Goal: Information Seeking & Learning: Check status

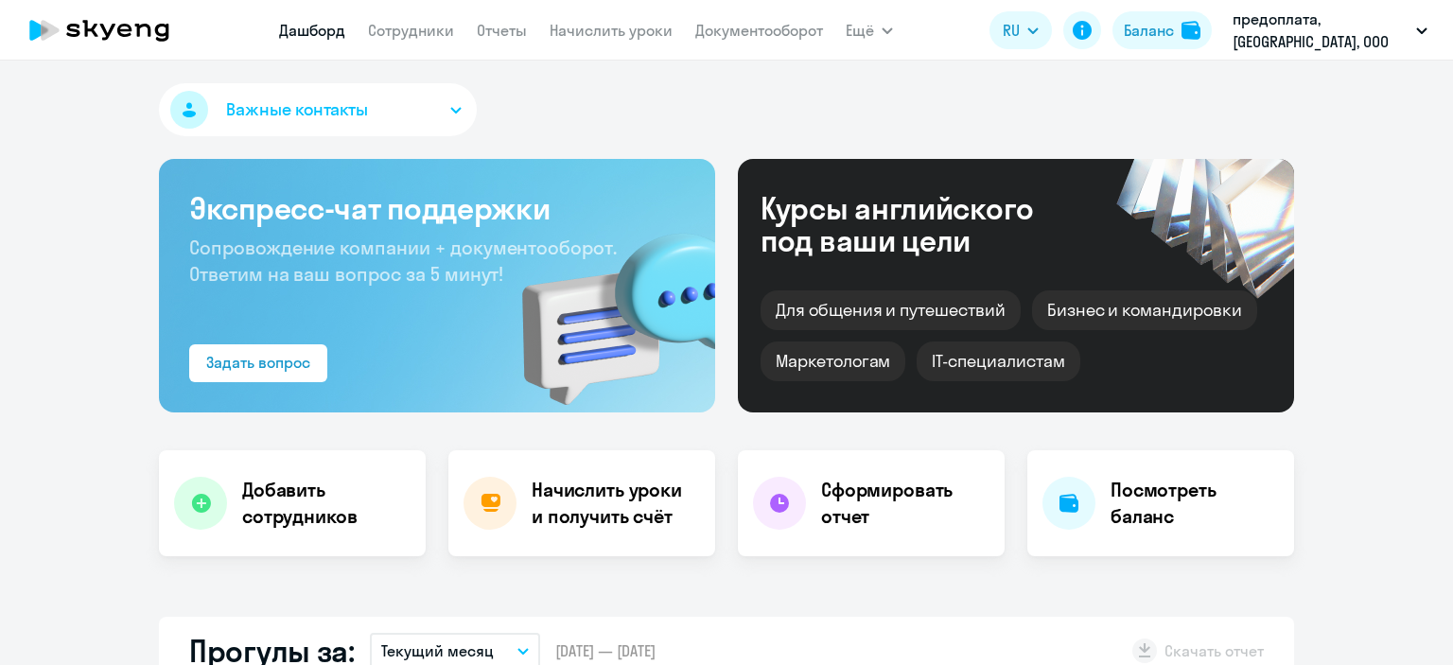
select select "30"
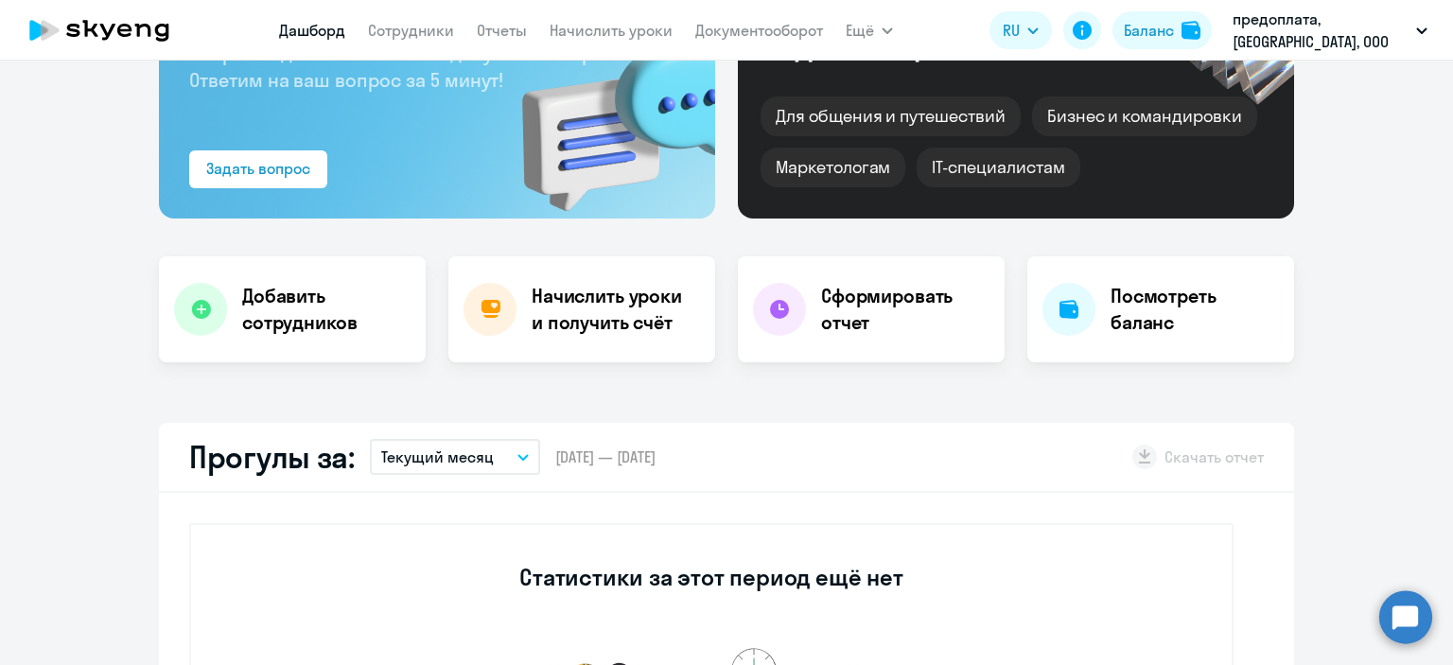
scroll to position [189, 0]
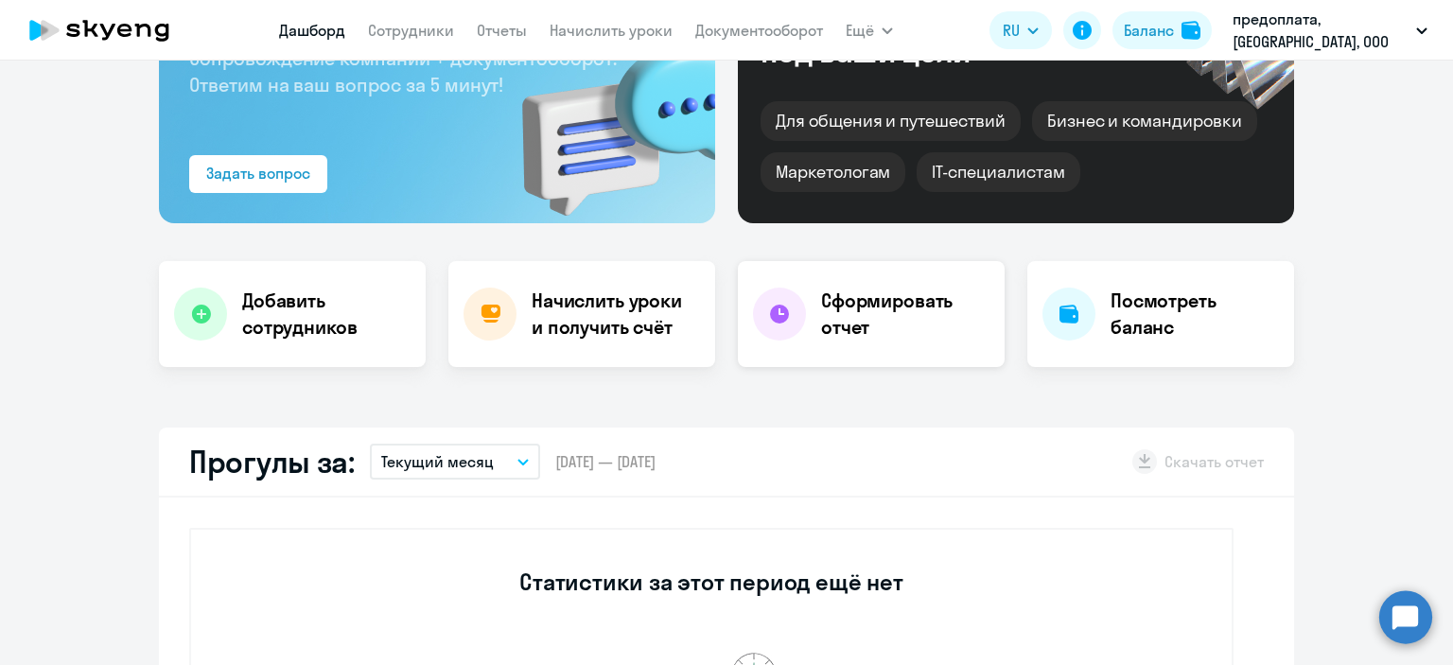
click at [876, 324] on h4 "Сформировать отчет" at bounding box center [905, 314] width 168 height 53
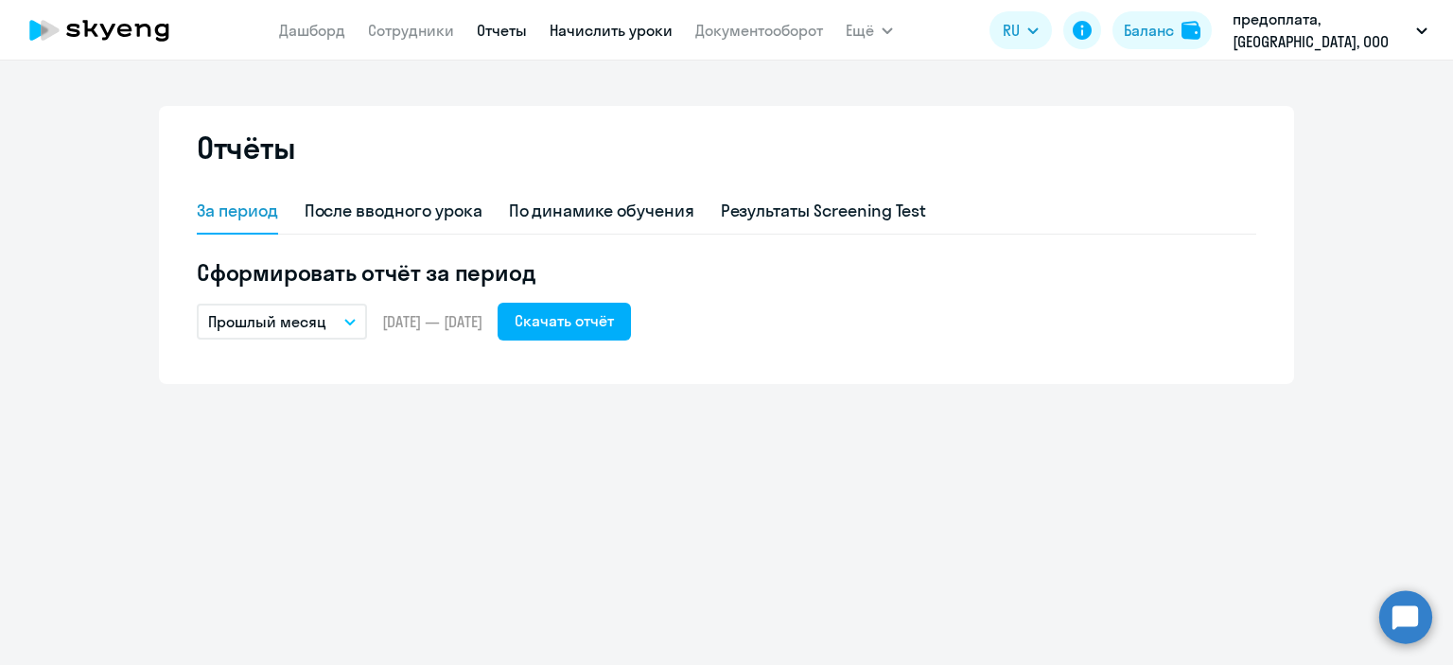
click at [608, 35] on link "Начислить уроки" at bounding box center [611, 30] width 123 height 19
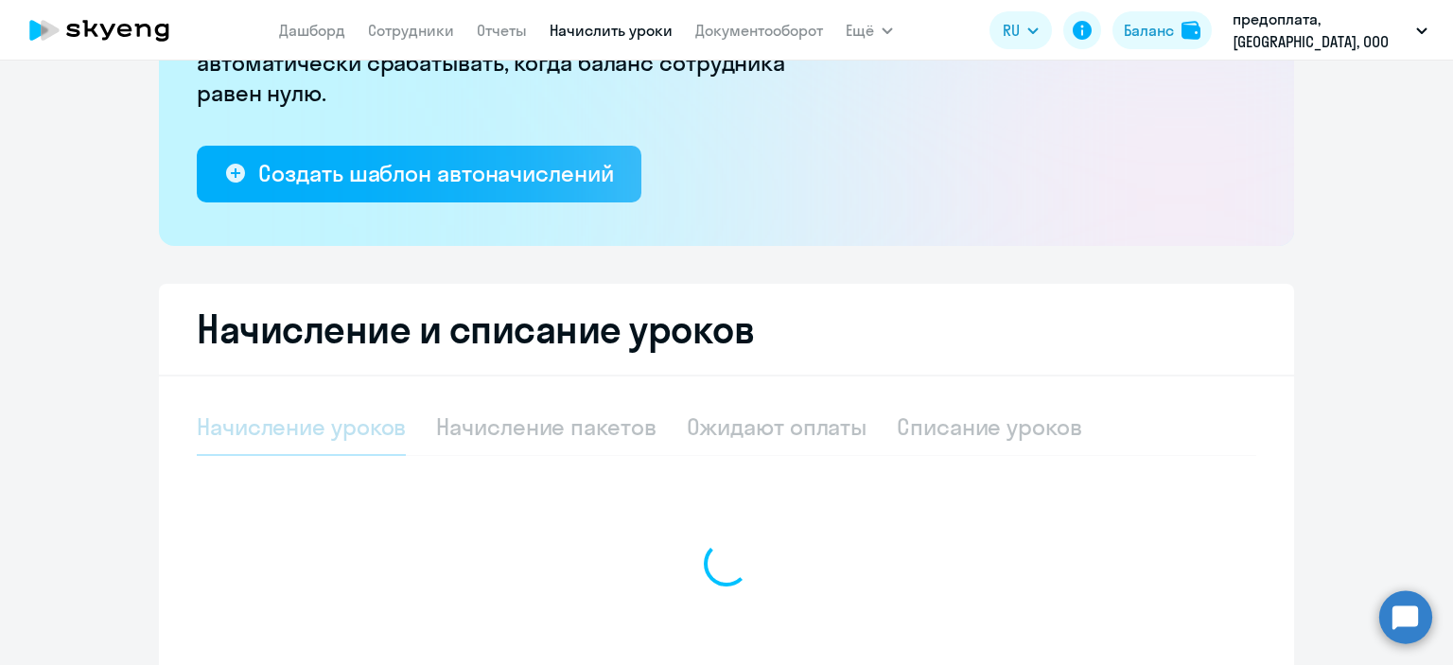
select select "10"
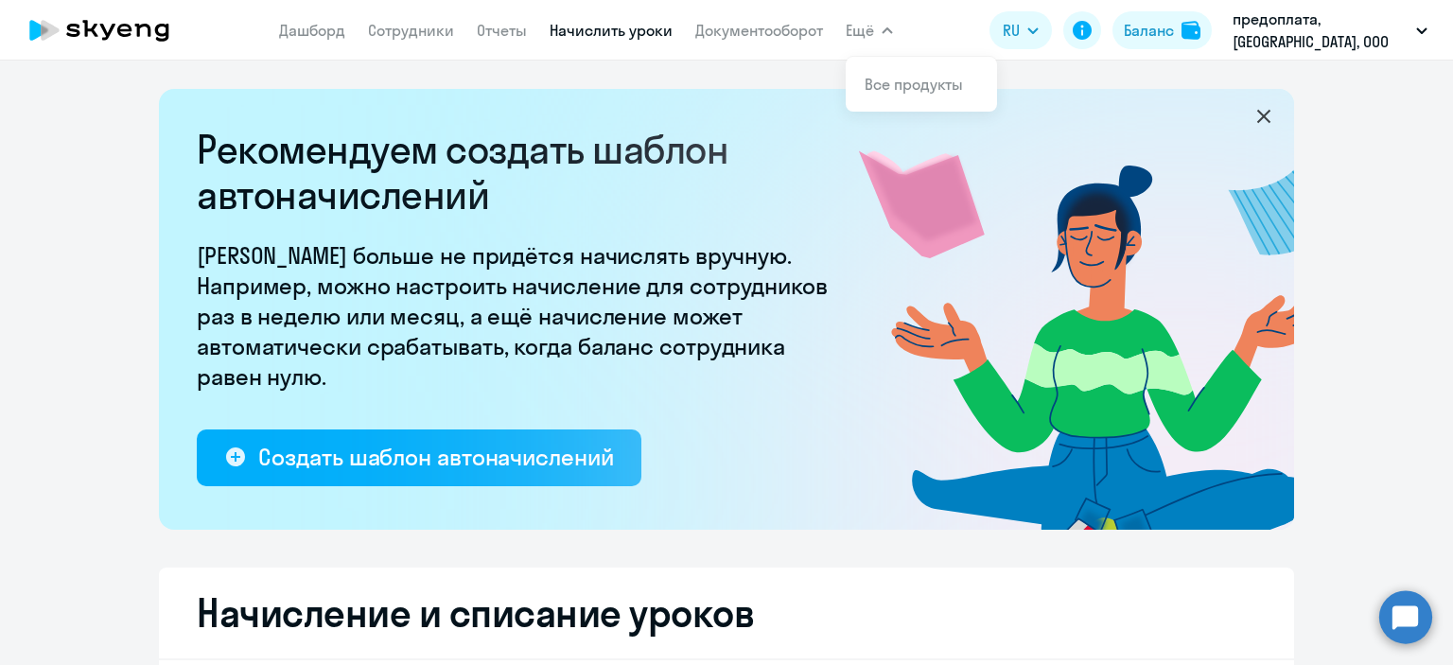
click at [873, 29] on span "Ещё" at bounding box center [860, 30] width 28 height 23
click at [875, 31] on button "Ещё" at bounding box center [869, 30] width 47 height 38
click at [1166, 30] on div "Баланс" at bounding box center [1149, 30] width 50 height 23
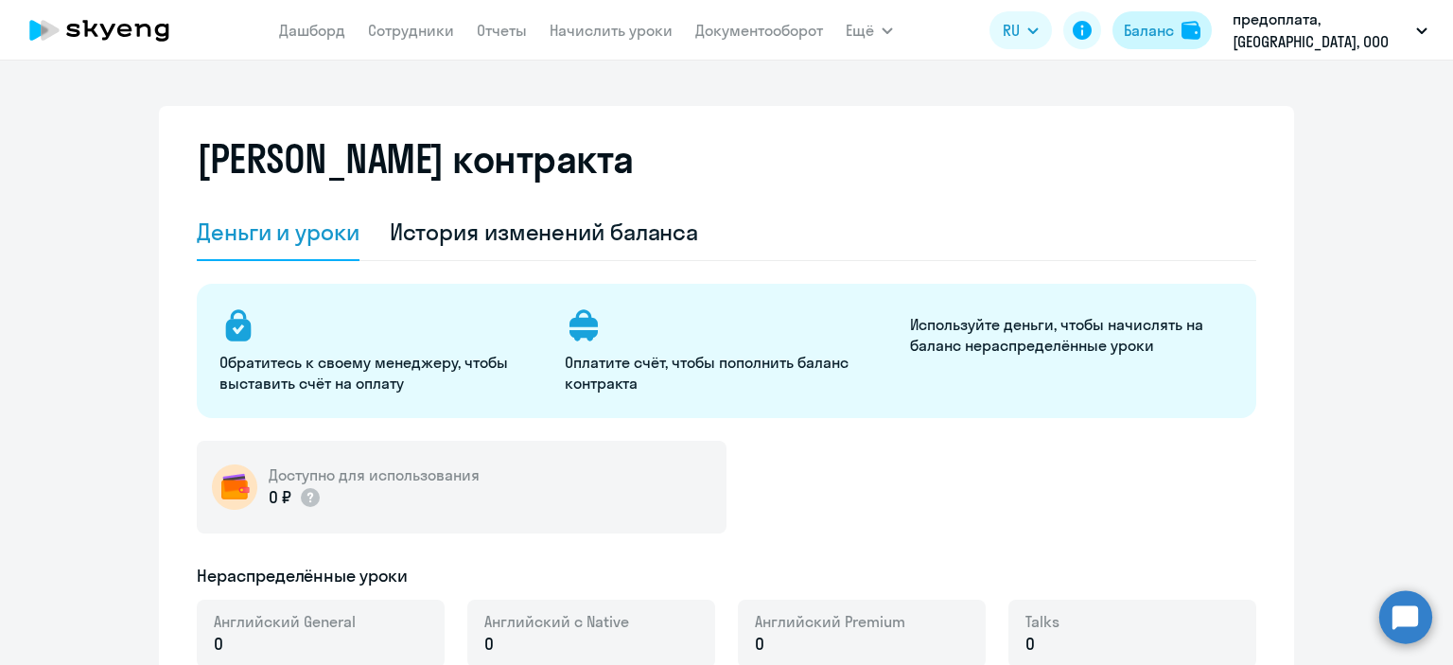
select select "english_adult_not_native_speaker"
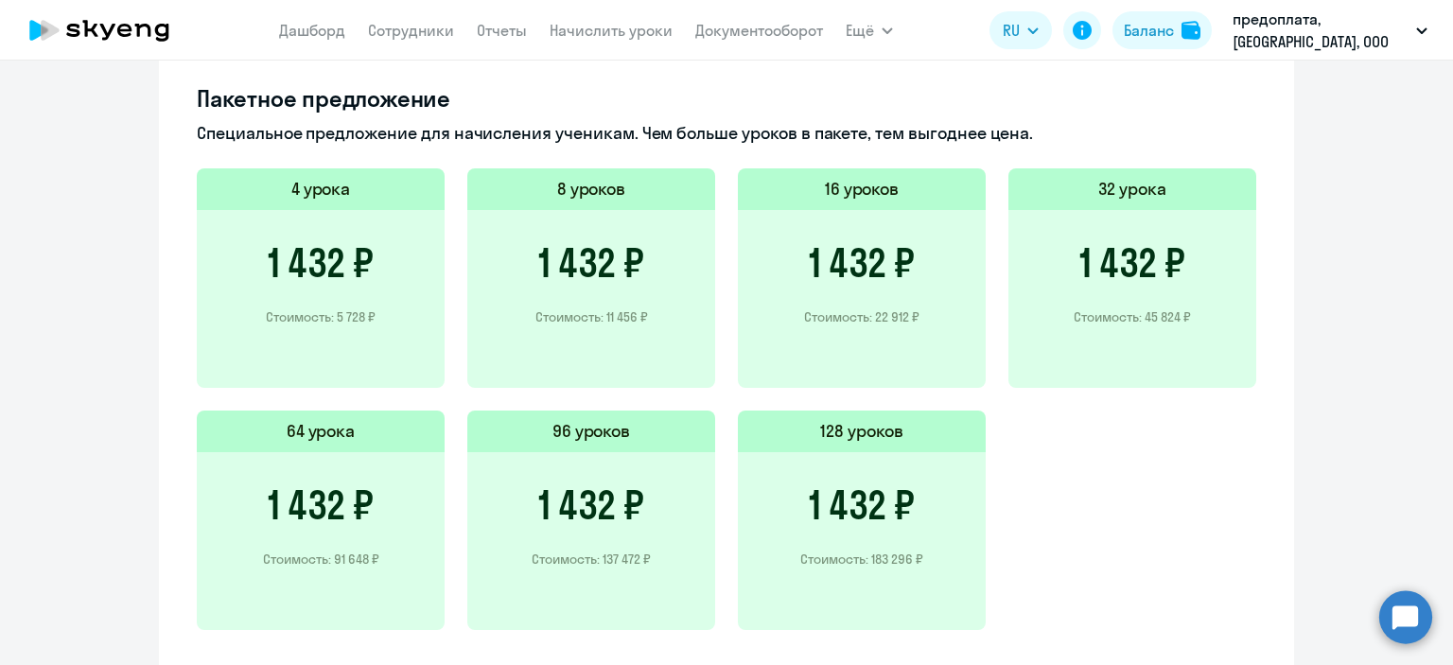
scroll to position [1183, 0]
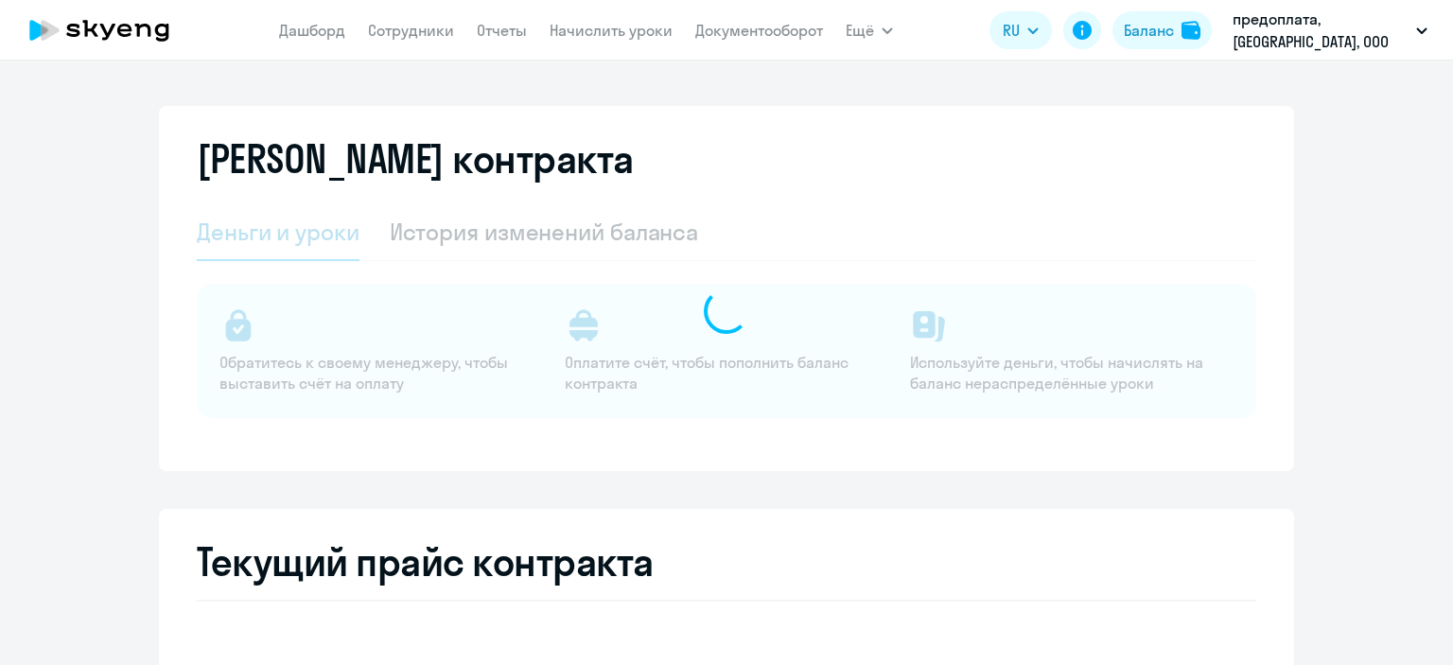
select select "english_adult_not_native_speaker"
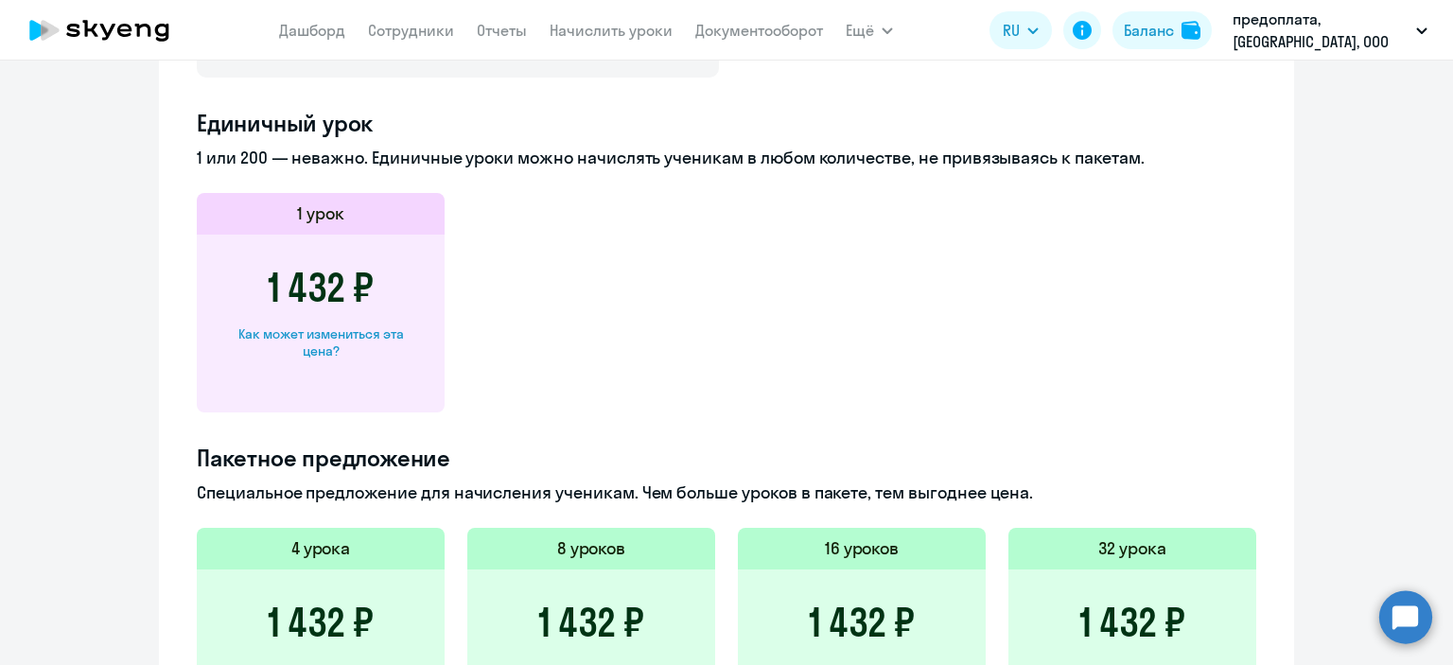
scroll to position [899, 0]
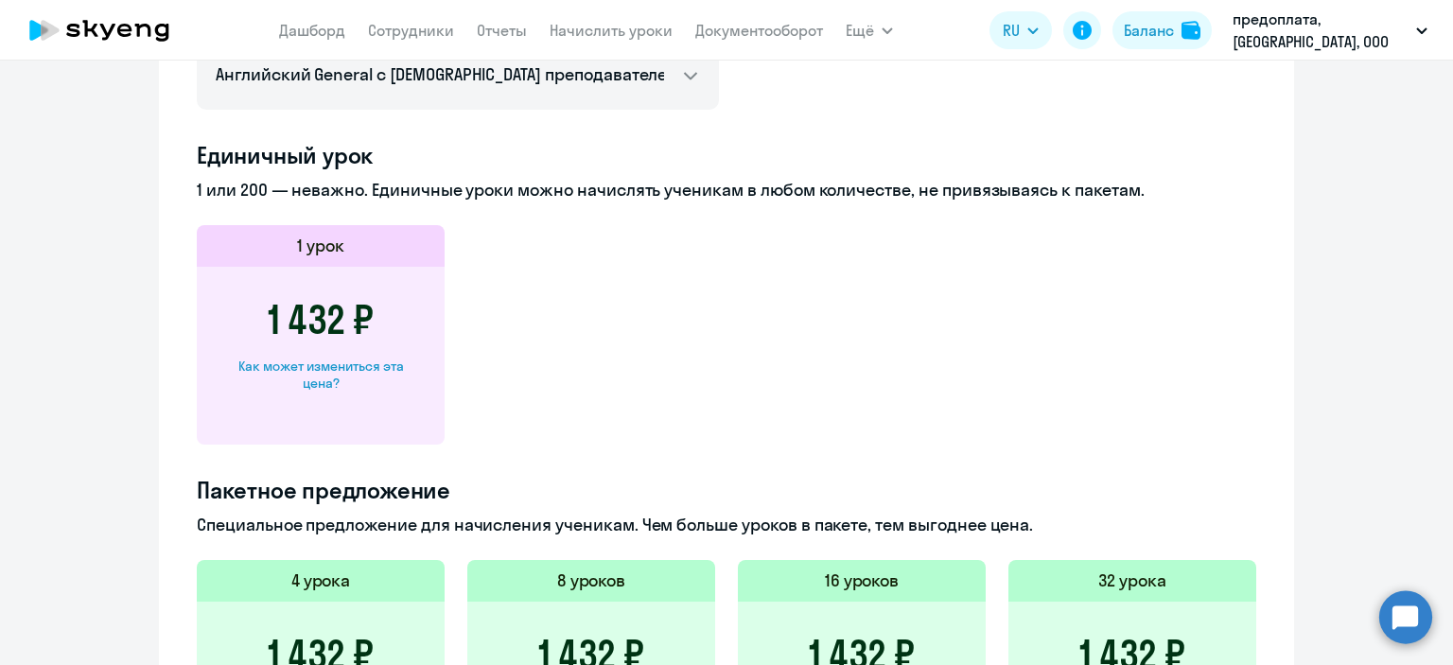
click at [313, 338] on h3 "1 432 ₽" at bounding box center [321, 319] width 106 height 45
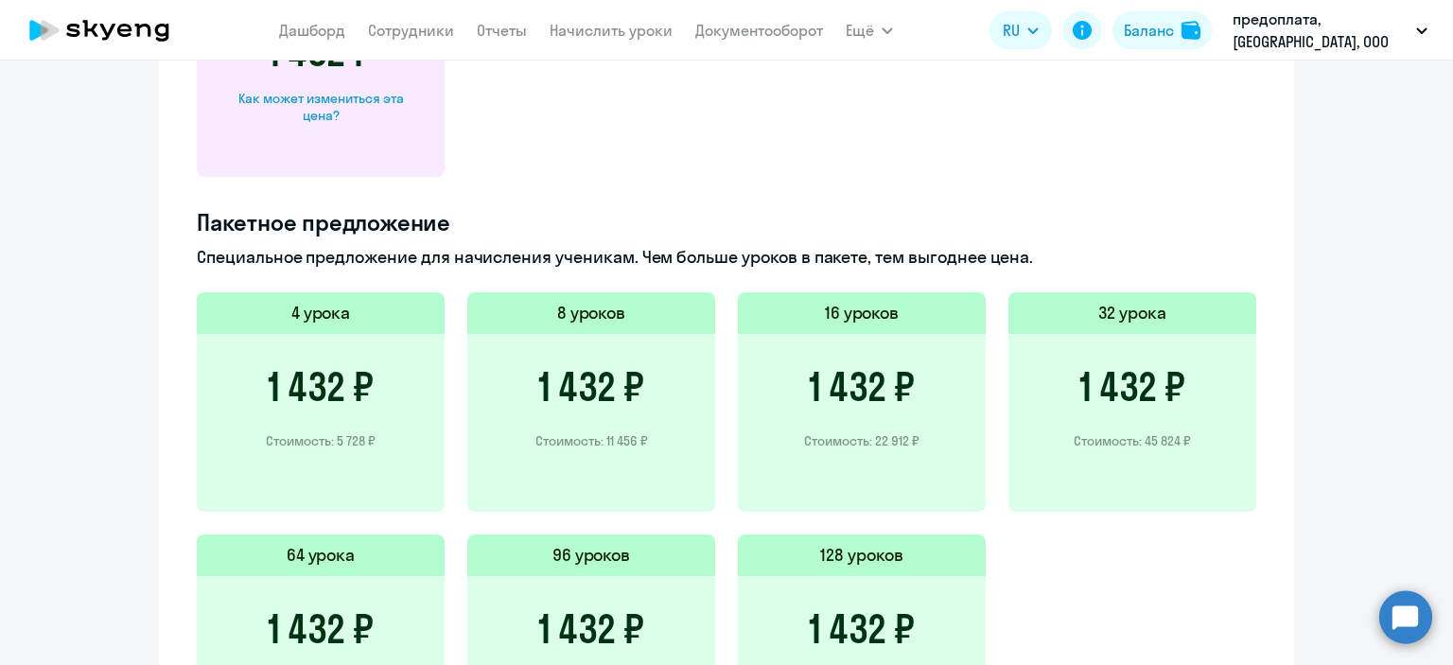
scroll to position [993, 0]
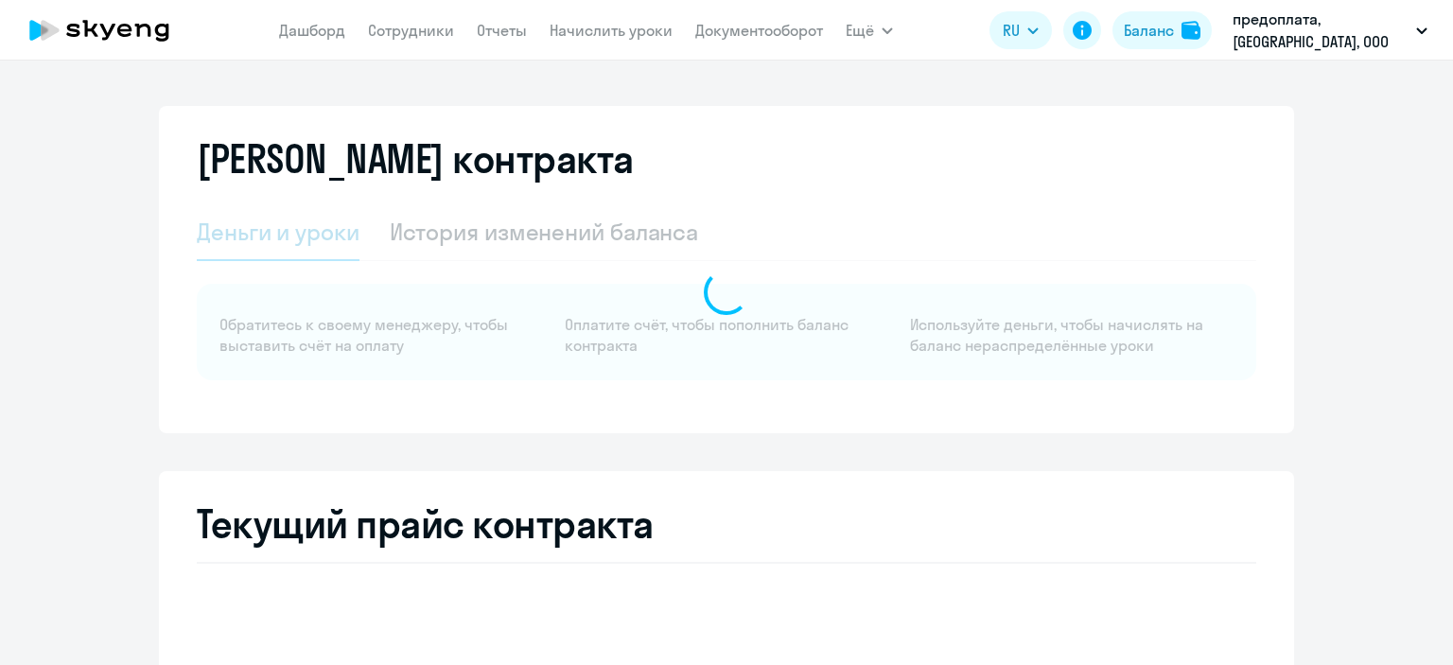
select select "english_adult_not_native_speaker"
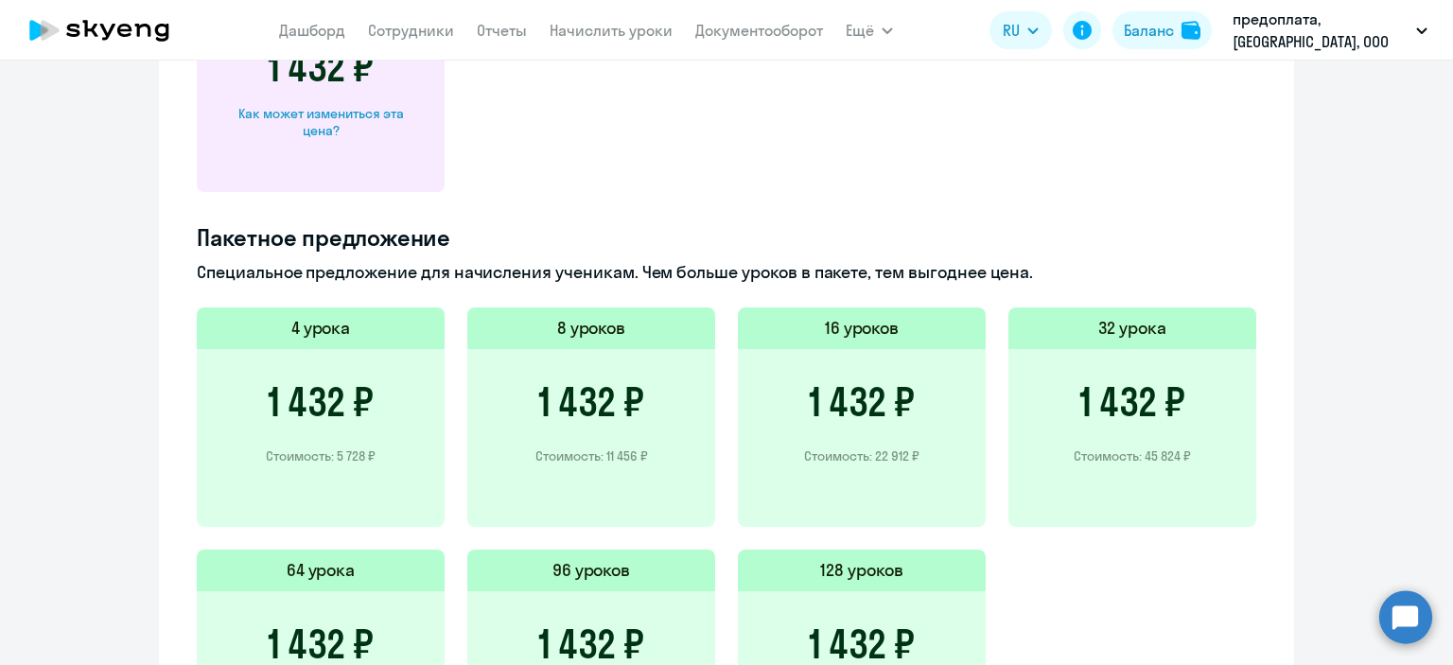
scroll to position [1135, 0]
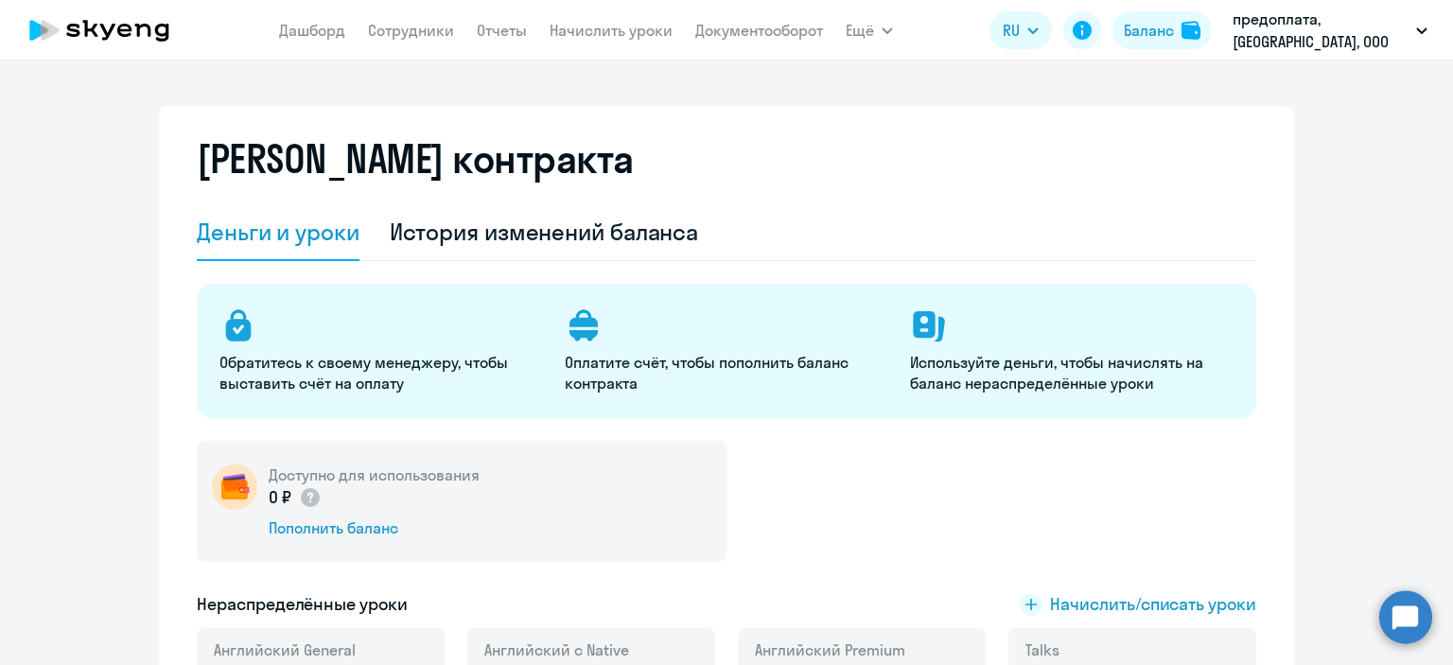
select select "english_adult_not_native_speaker"
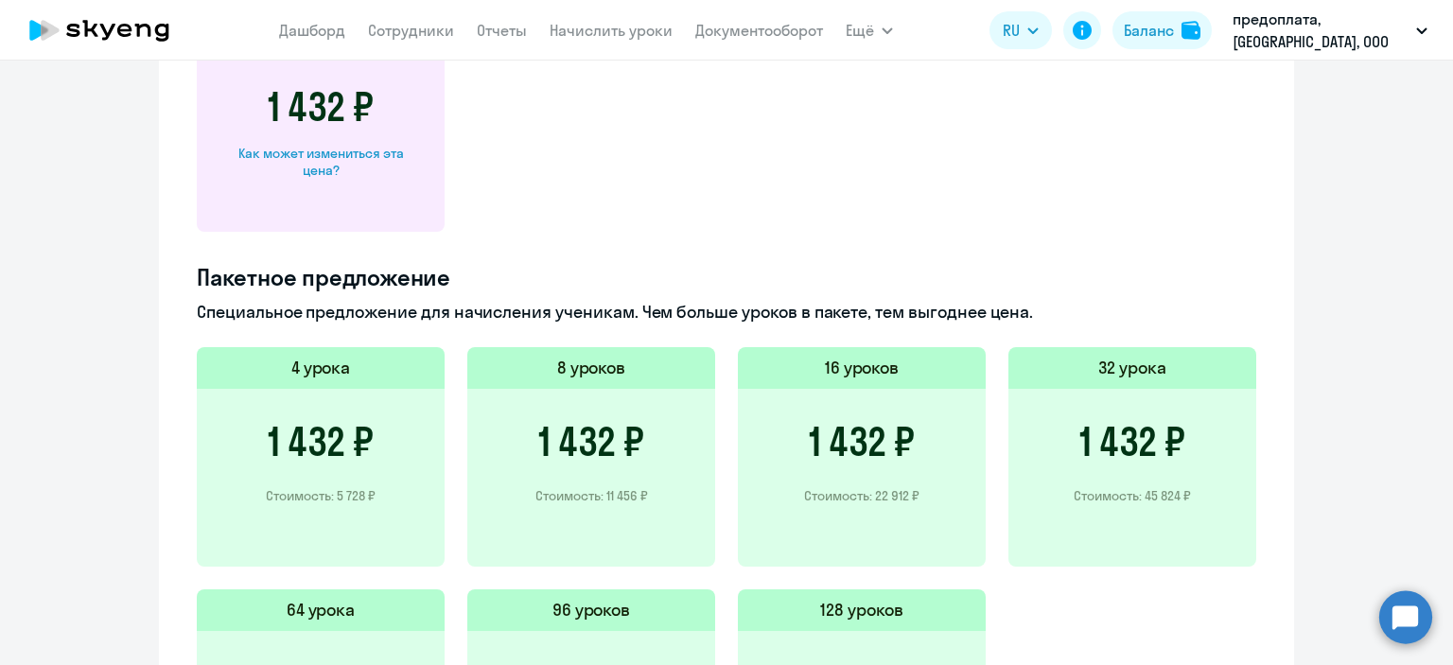
scroll to position [1088, 0]
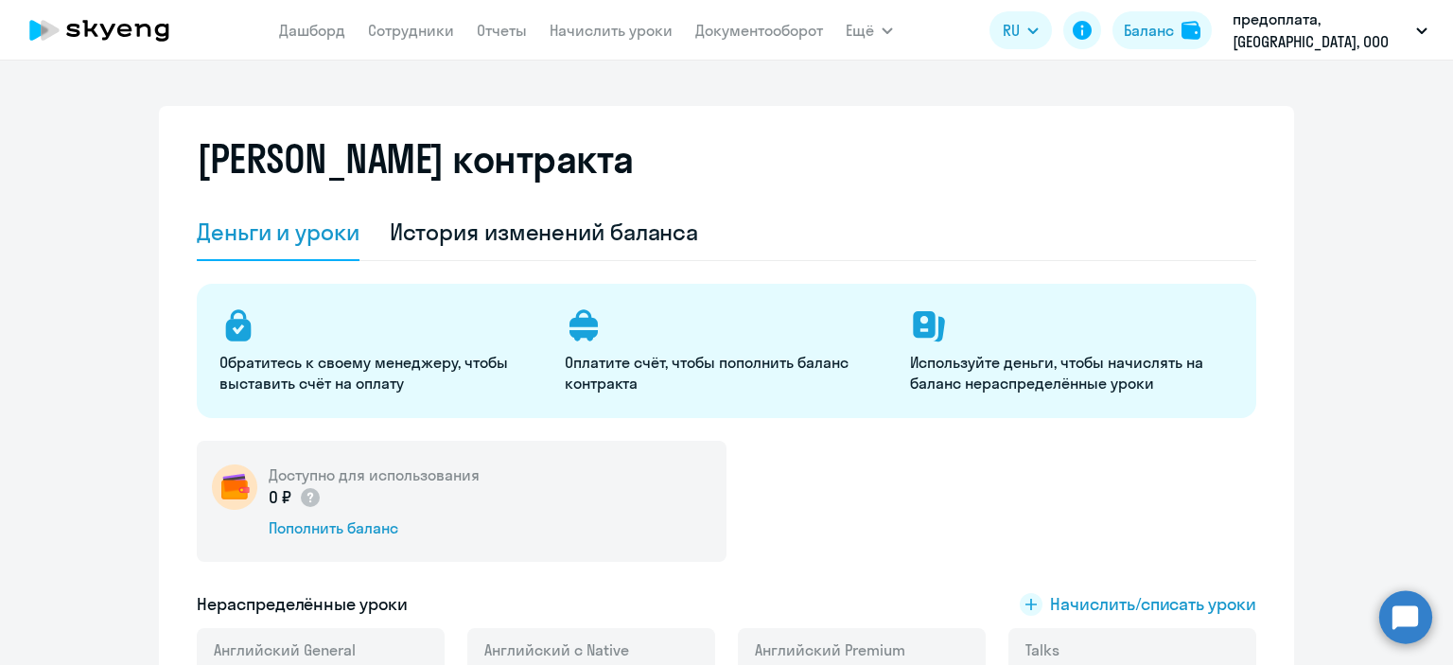
select select "english_adult_not_native_speaker"
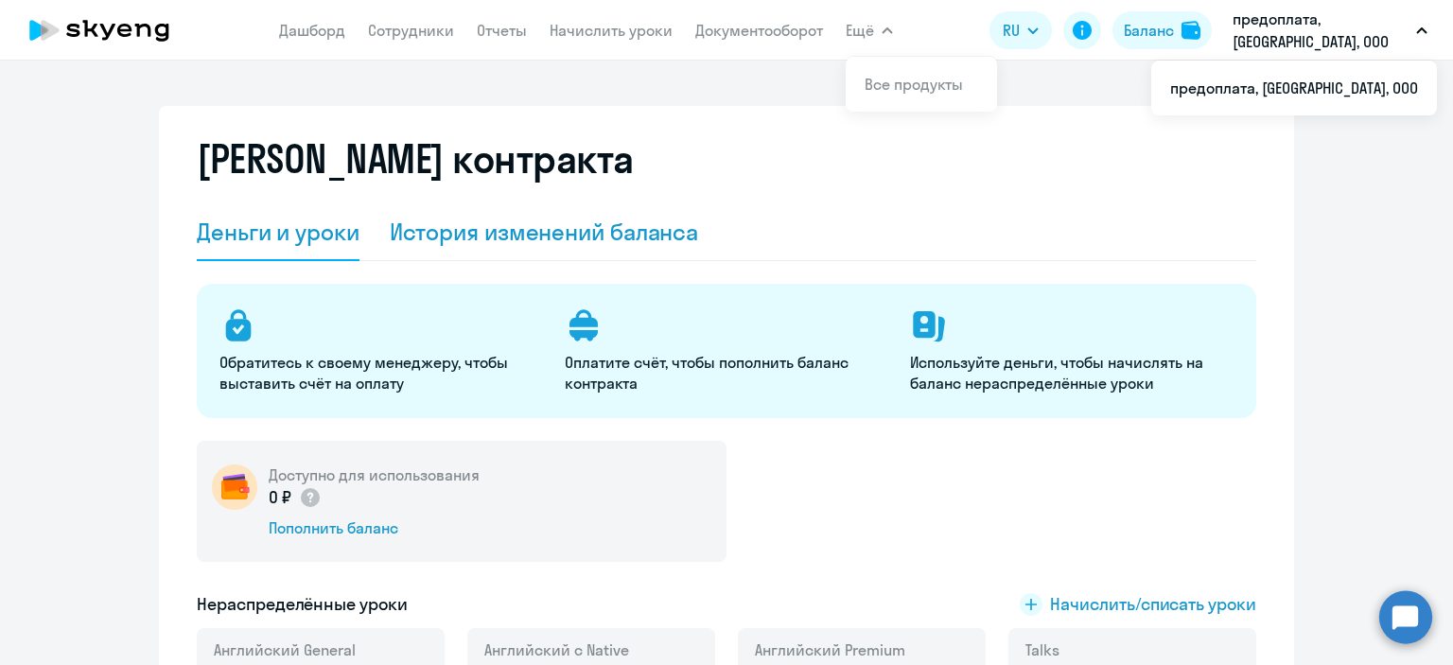
click at [555, 229] on div "История изменений баланса" at bounding box center [544, 232] width 309 height 30
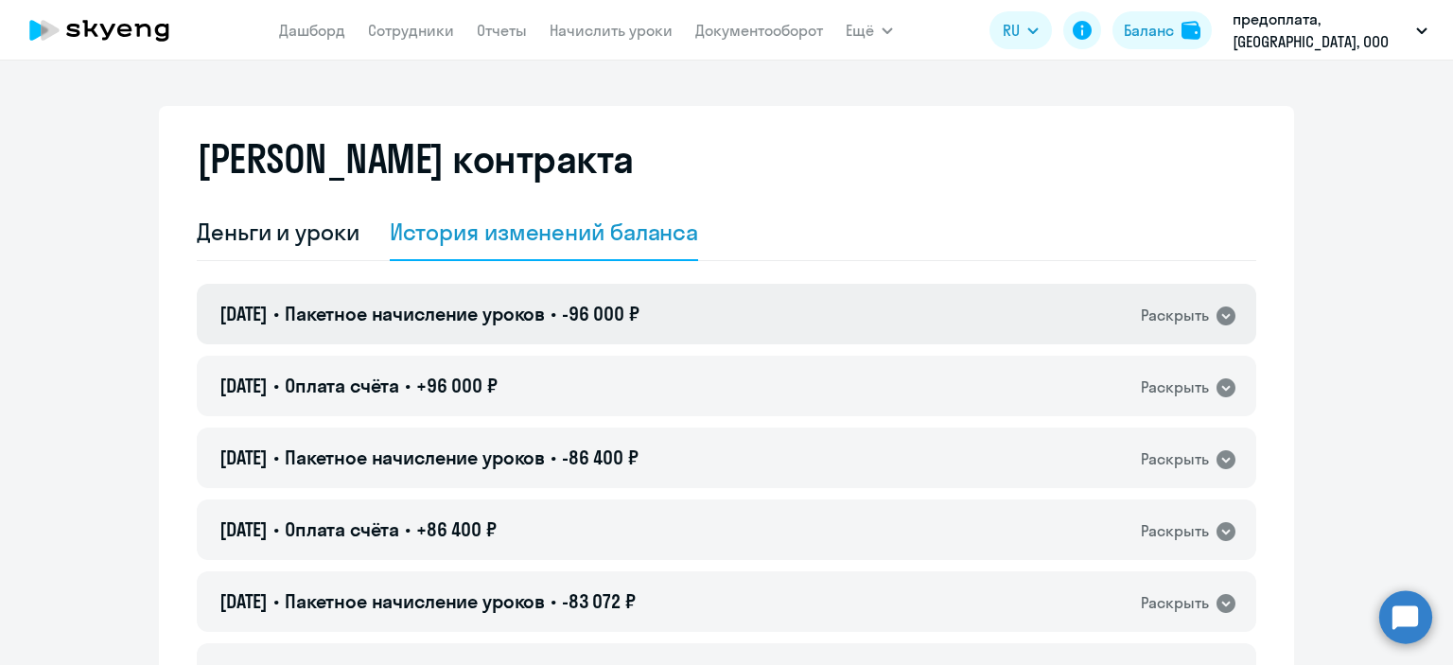
click at [1220, 318] on icon at bounding box center [1226, 316] width 19 height 19
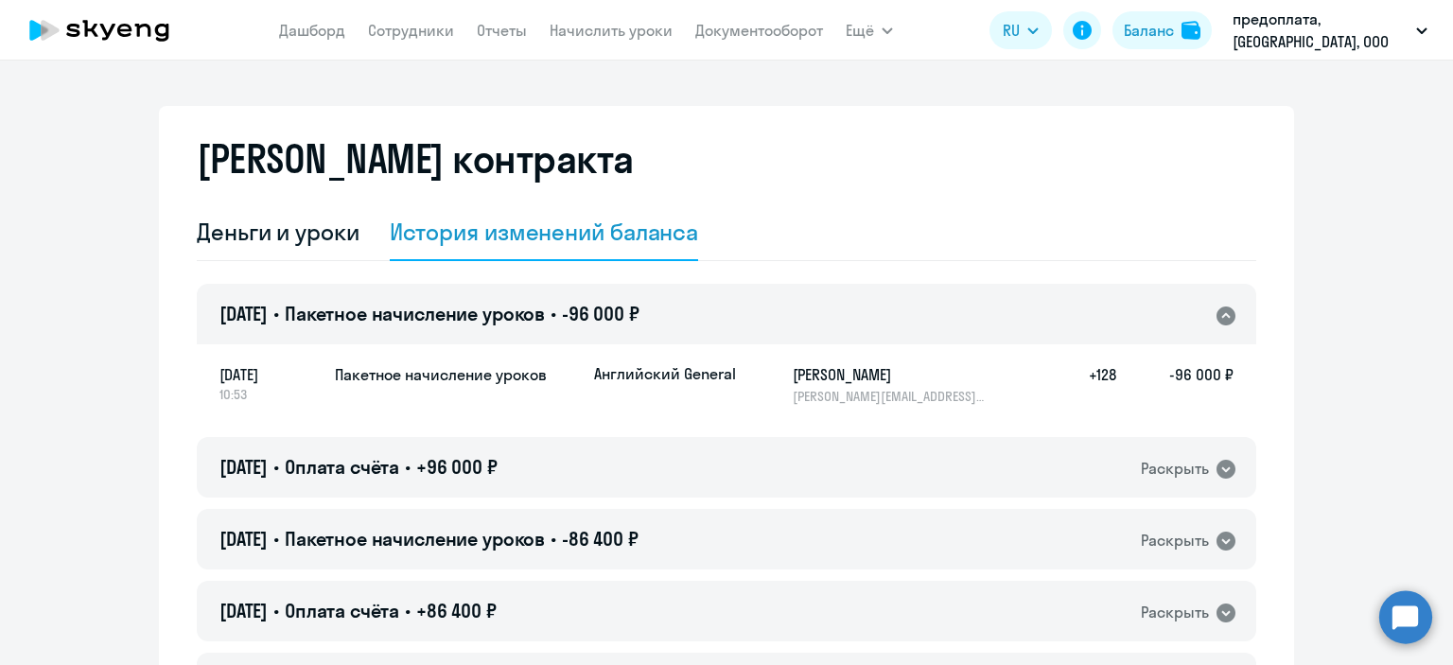
scroll to position [189, 0]
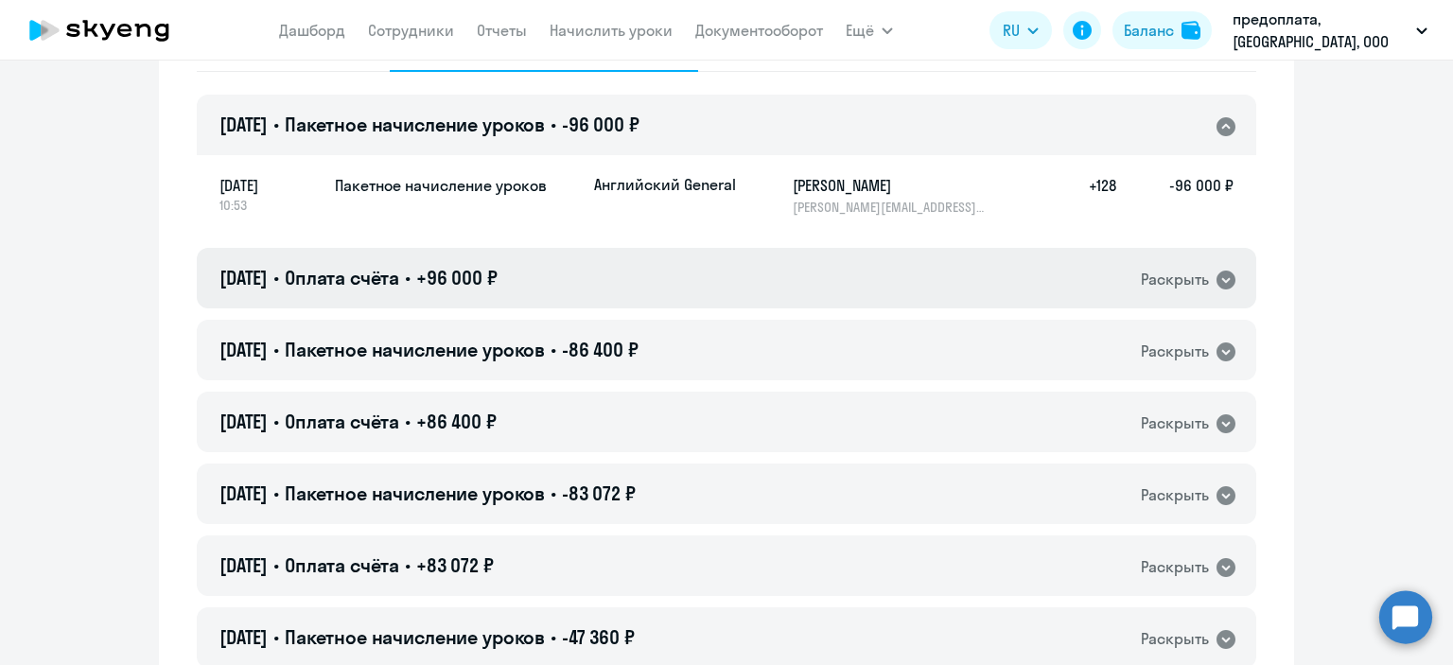
click at [1219, 283] on icon at bounding box center [1226, 280] width 19 height 19
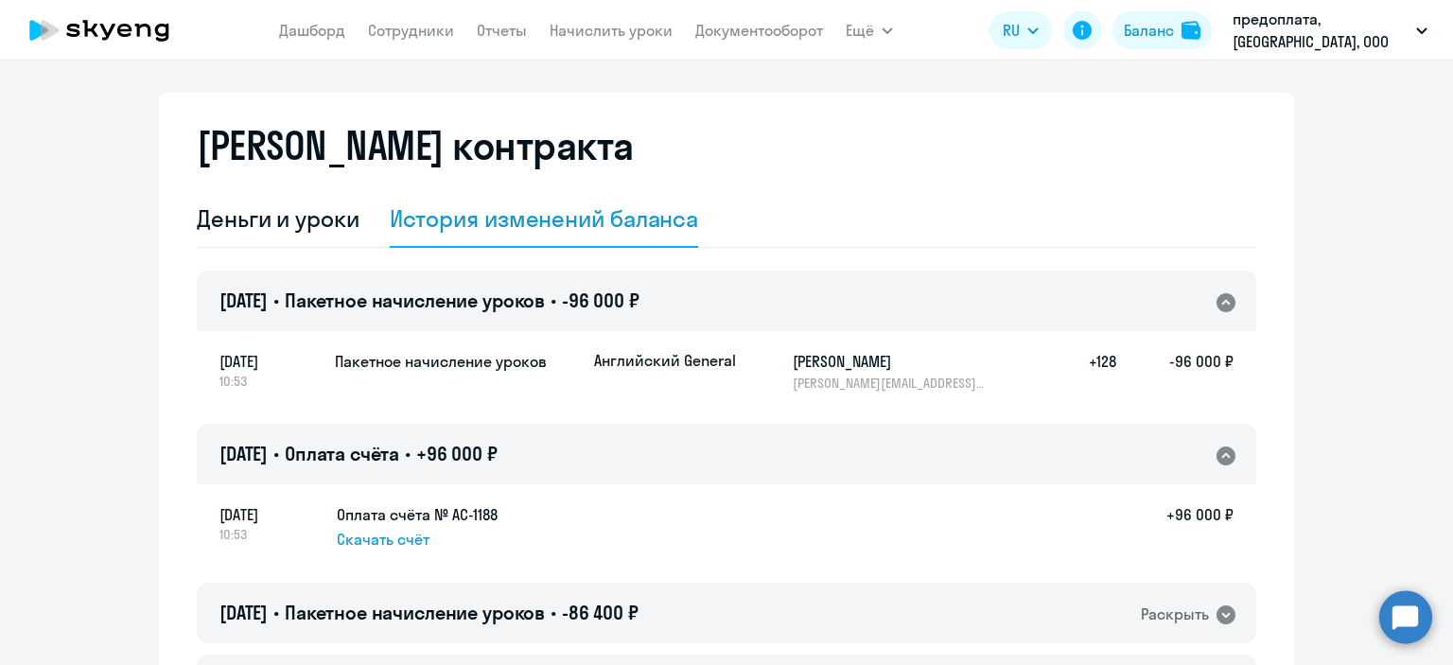
scroll to position [0, 0]
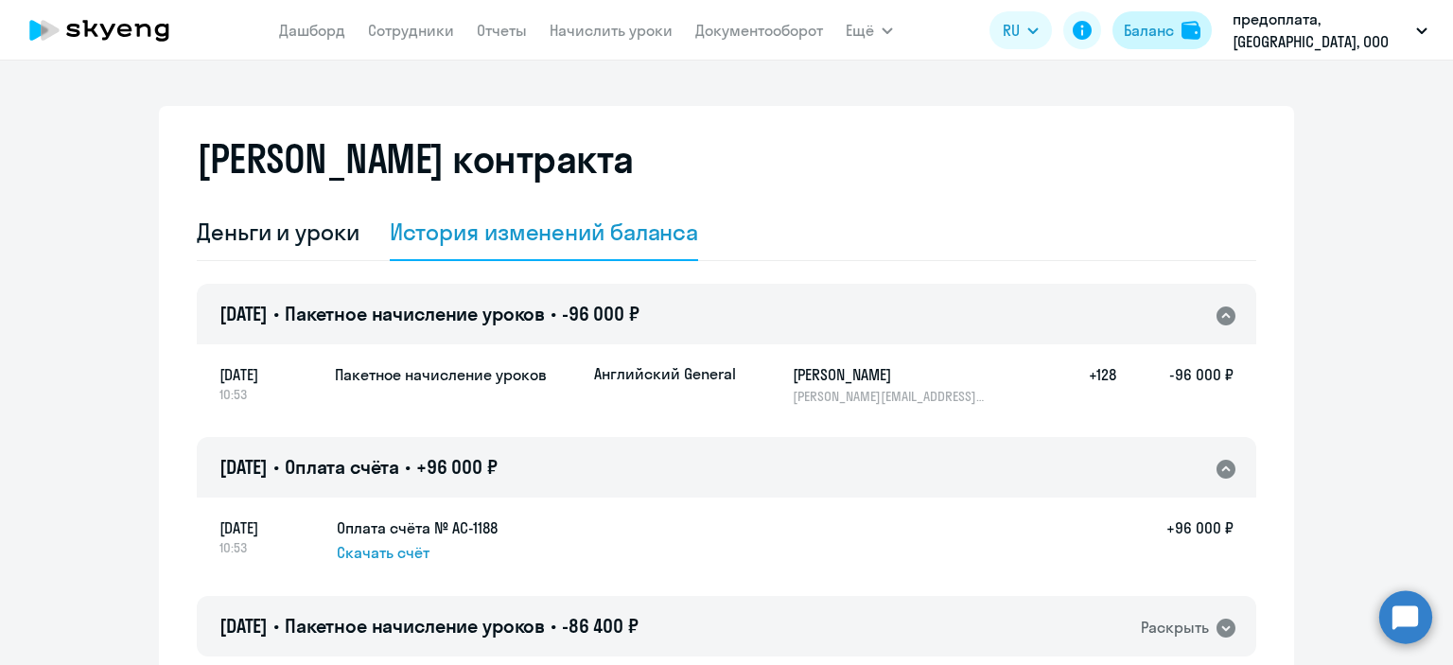
click at [1149, 26] on div "Баланс" at bounding box center [1149, 30] width 50 height 23
click at [1157, 30] on div "Баланс" at bounding box center [1149, 30] width 50 height 23
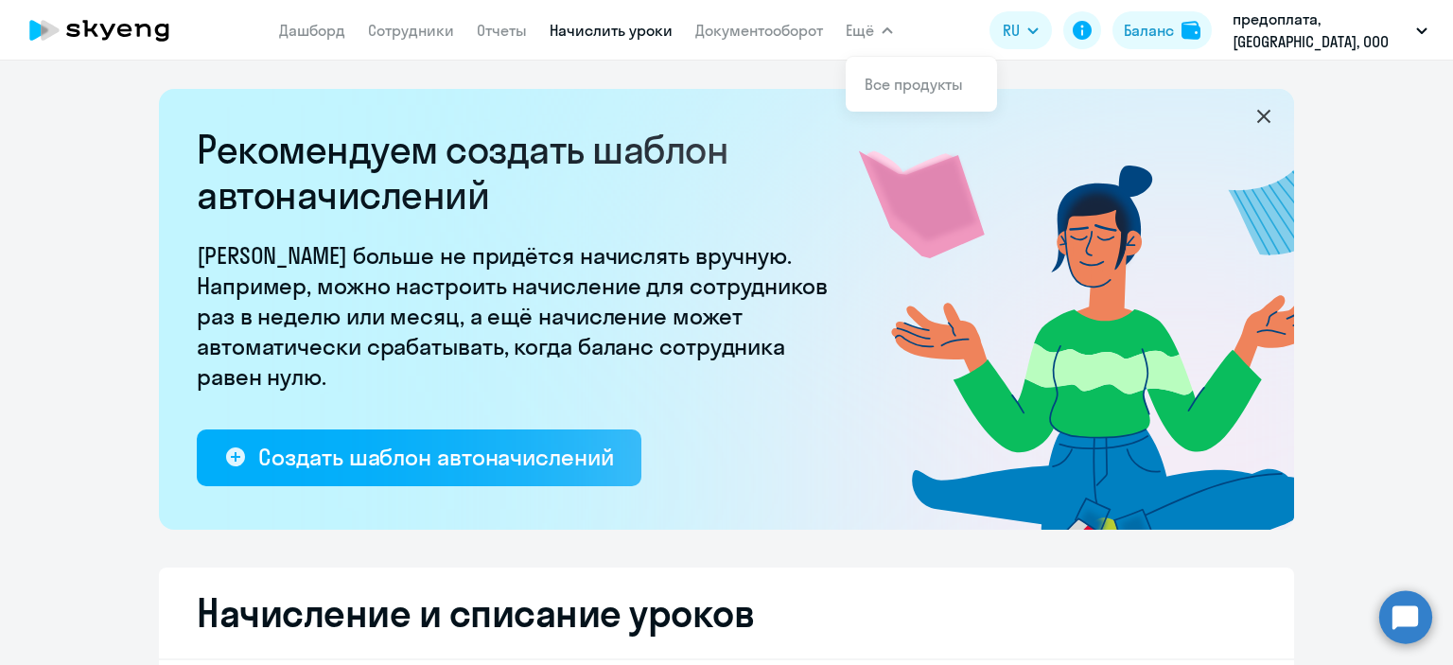
select select "10"
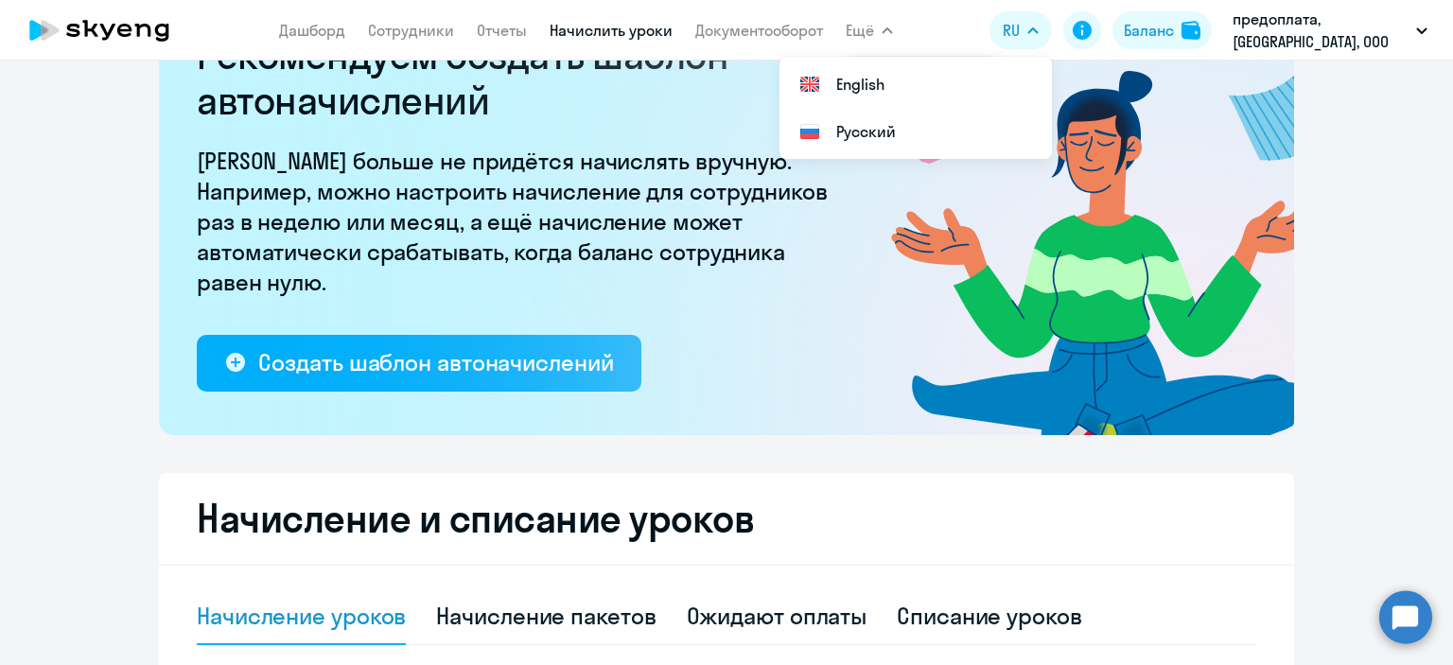
click at [125, 27] on icon at bounding box center [99, 30] width 166 height 47
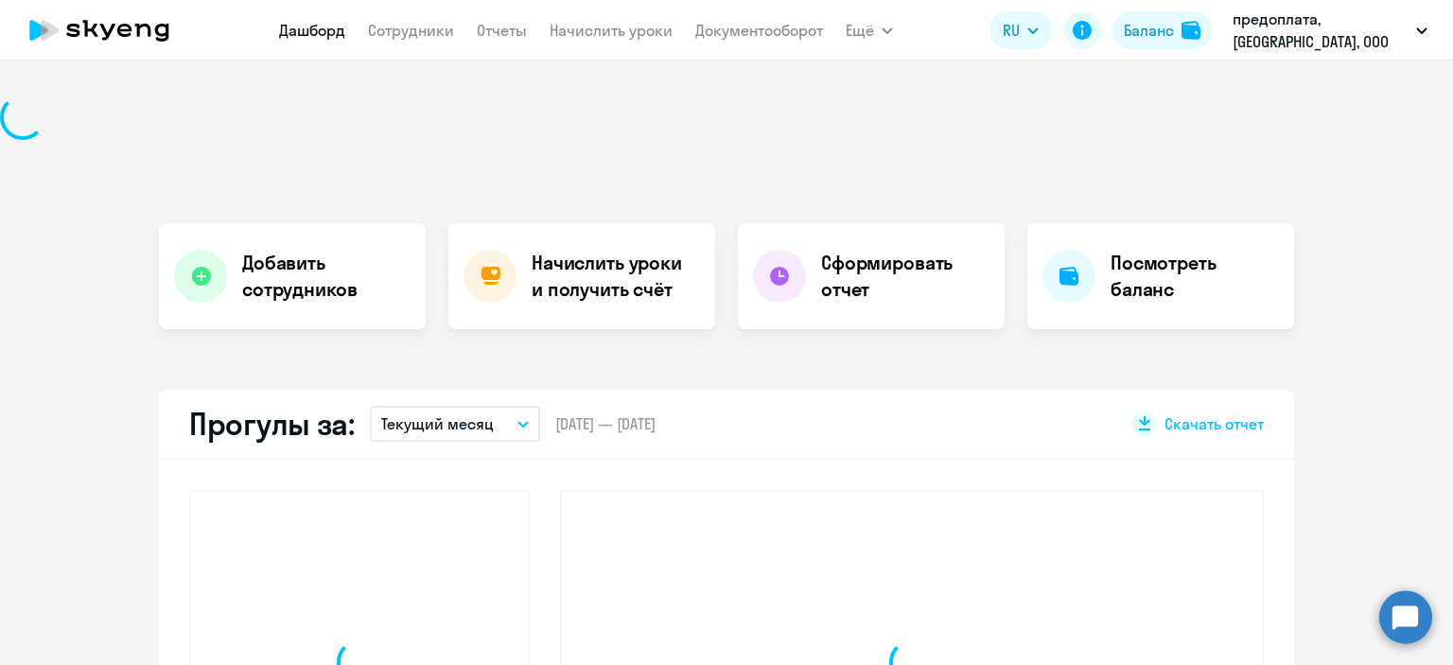
scroll to position [227, 0]
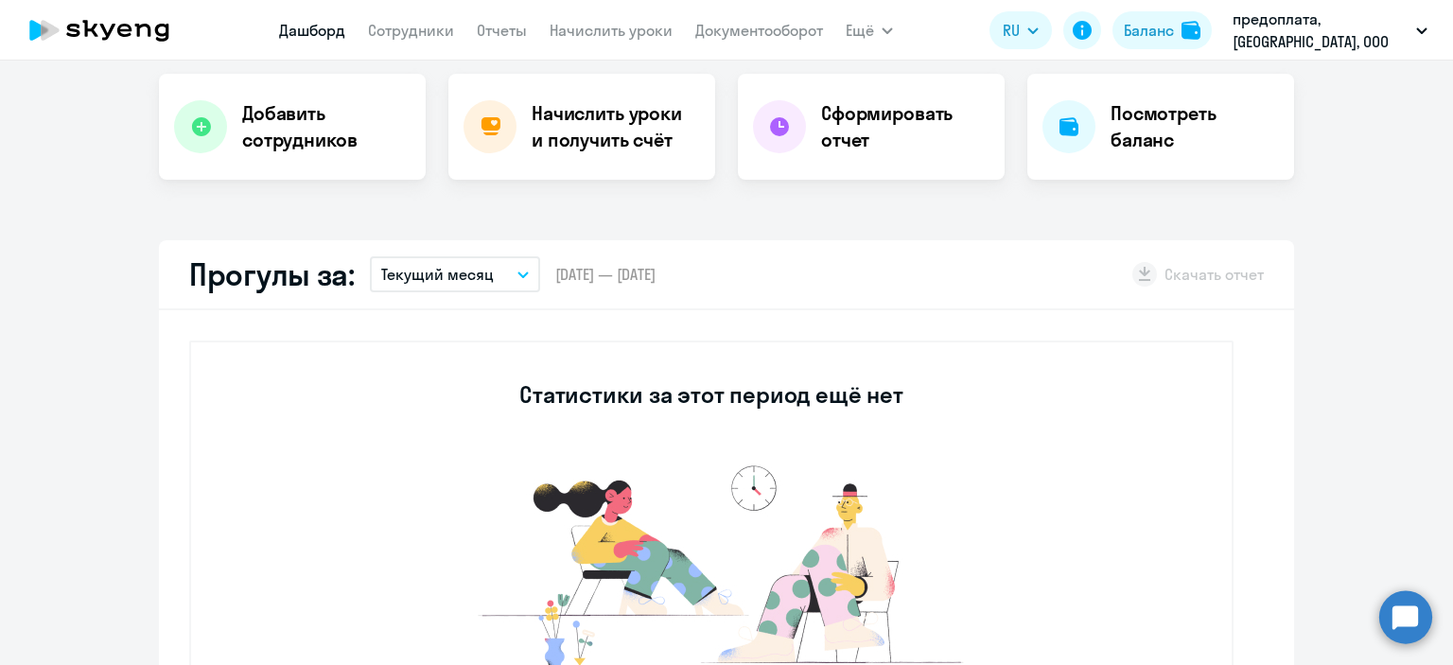
select select "30"
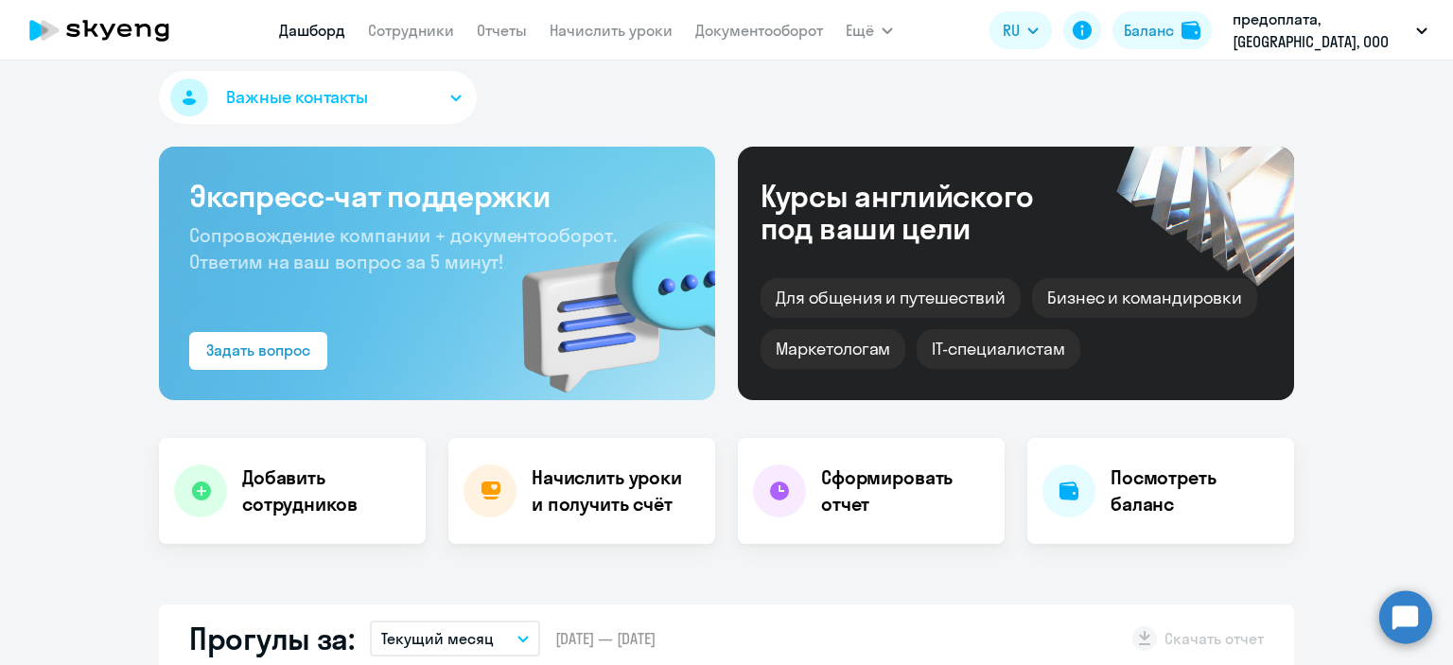
scroll to position [0, 0]
